Goal: Transaction & Acquisition: Obtain resource

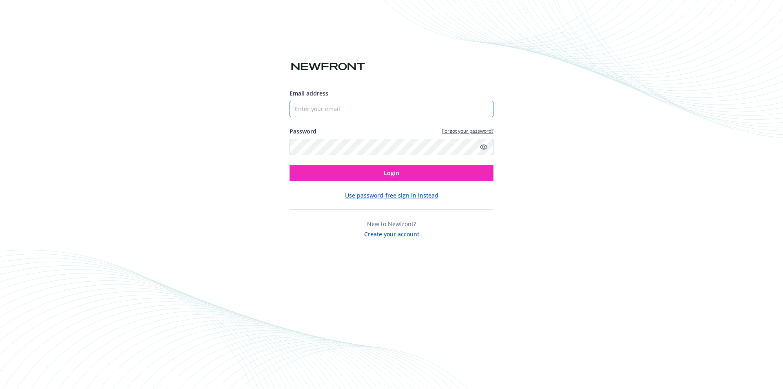
click at [332, 111] on input "Email address" at bounding box center [392, 109] width 204 height 16
type input "[EMAIL_ADDRESS][DOMAIN_NAME]"
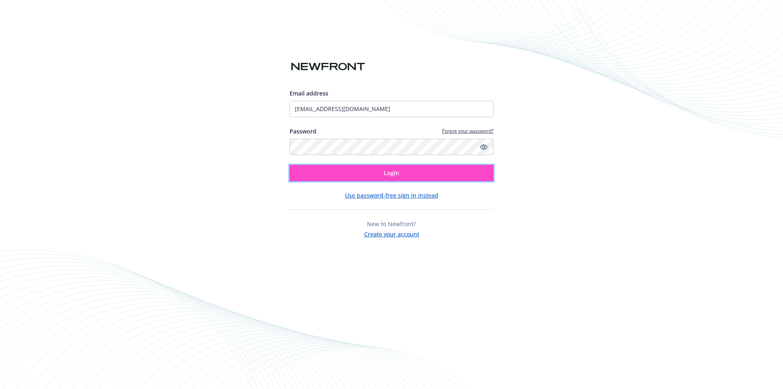
click at [339, 166] on button "Login" at bounding box center [392, 173] width 204 height 16
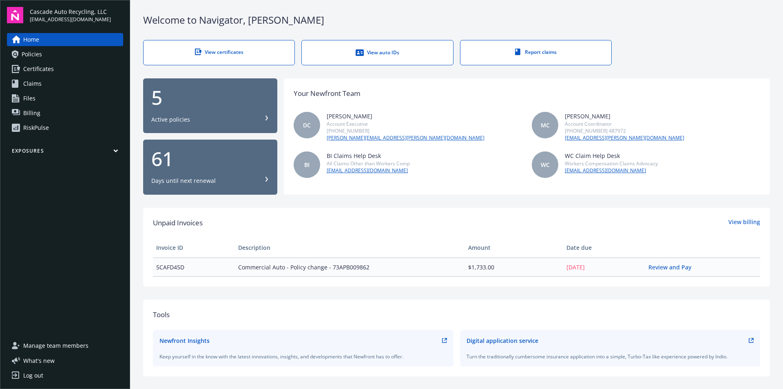
click at [244, 56] on link "View certificates" at bounding box center [219, 52] width 152 height 25
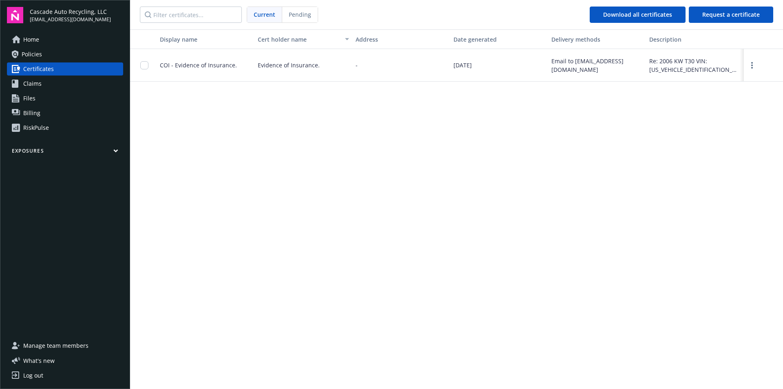
click at [278, 63] on span "Evidence of Insurance." at bounding box center [289, 65] width 62 height 9
click at [751, 62] on icon "more" at bounding box center [752, 65] width 2 height 7
click at [727, 81] on link "Download" at bounding box center [729, 82] width 53 height 16
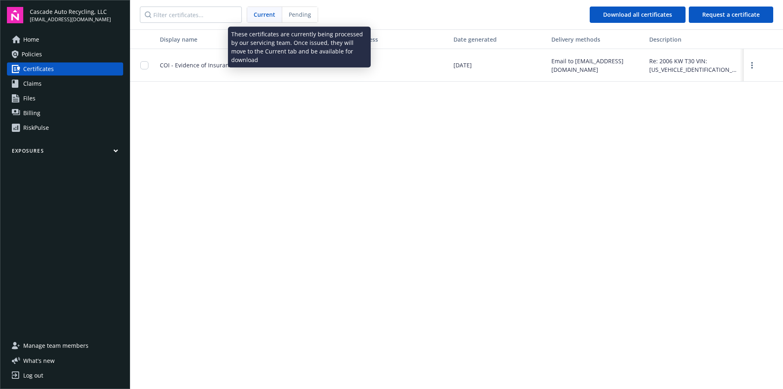
click at [300, 16] on span "Pending" at bounding box center [300, 14] width 22 height 9
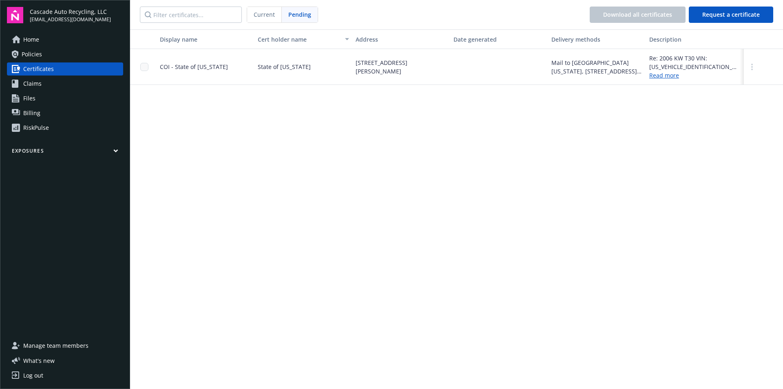
click at [671, 75] on link "Read more" at bounding box center [694, 75] width 91 height 9
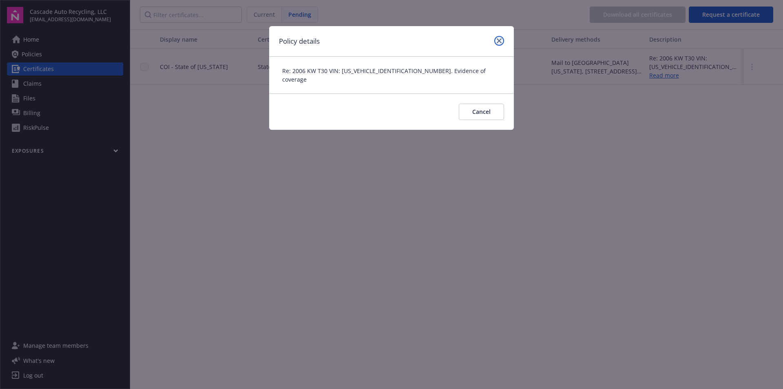
click at [499, 41] on icon "close" at bounding box center [499, 40] width 5 height 5
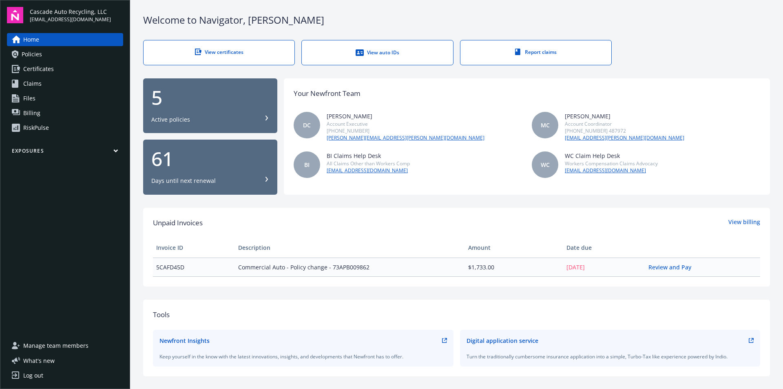
click at [27, 82] on span "Claims" at bounding box center [32, 83] width 18 height 13
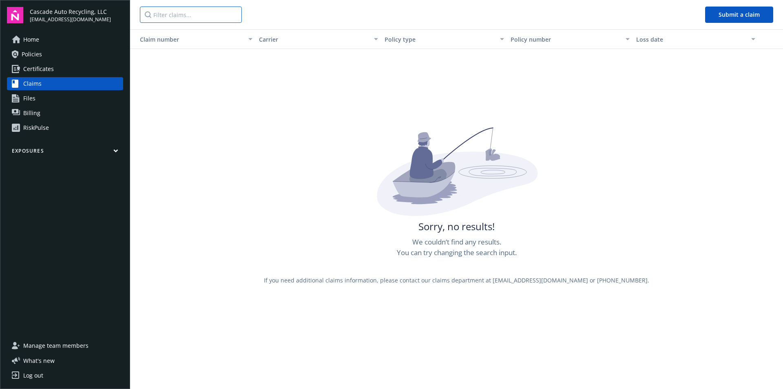
click at [215, 10] on input "Filter claims..." at bounding box center [191, 15] width 102 height 16
click at [50, 112] on link "Billing" at bounding box center [65, 112] width 116 height 13
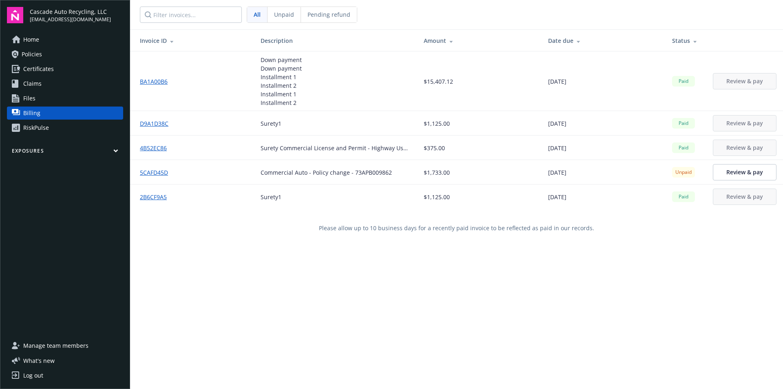
click at [48, 95] on link "Files" at bounding box center [65, 98] width 116 height 13
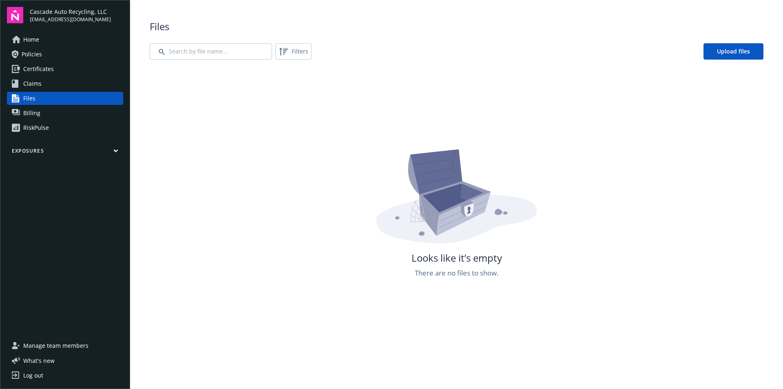
click at [40, 42] on link "Home" at bounding box center [65, 39] width 116 height 13
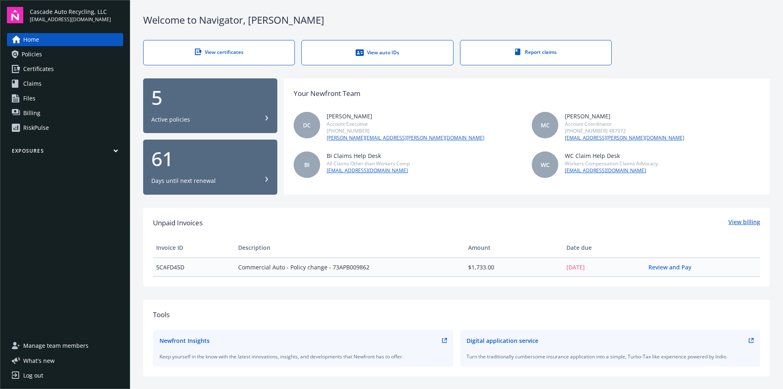
click at [736, 221] on link "View billing" at bounding box center [745, 222] width 32 height 11
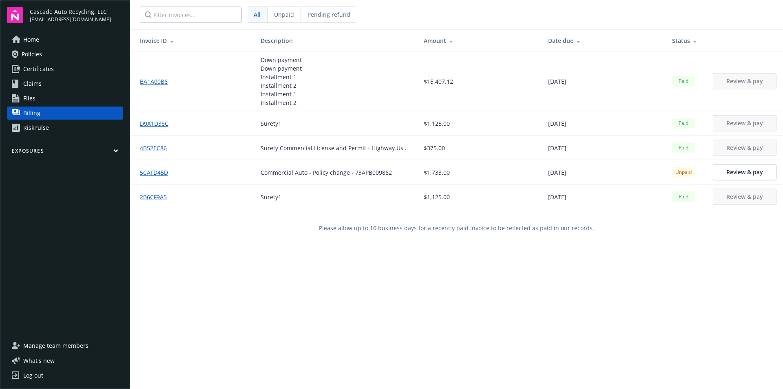
click at [161, 172] on link "5CAFD45D" at bounding box center [157, 172] width 35 height 9
click at [68, 42] on link "Home" at bounding box center [65, 39] width 116 height 13
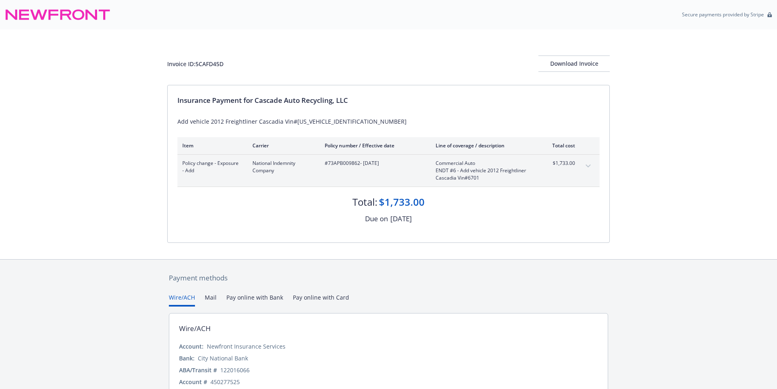
scroll to position [39, 0]
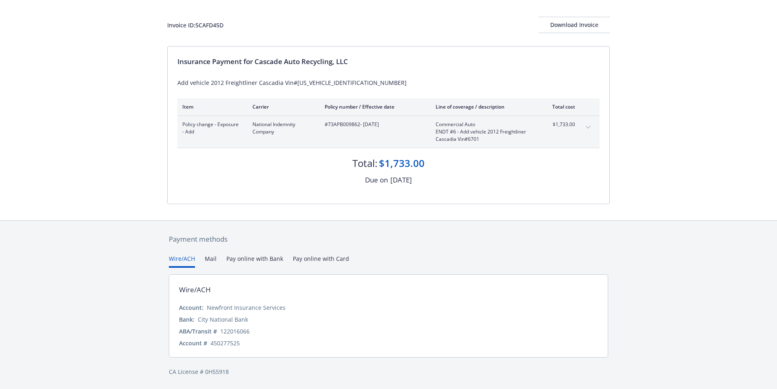
click at [587, 126] on icon "expand content" at bounding box center [588, 127] width 5 height 3
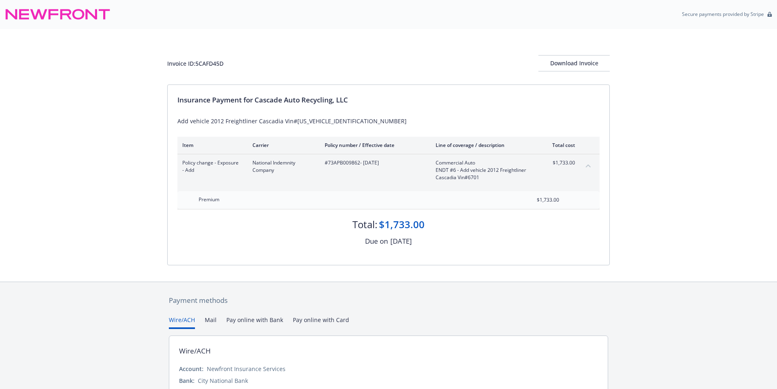
scroll to position [0, 0]
